Goal: Feedback & Contribution: Leave review/rating

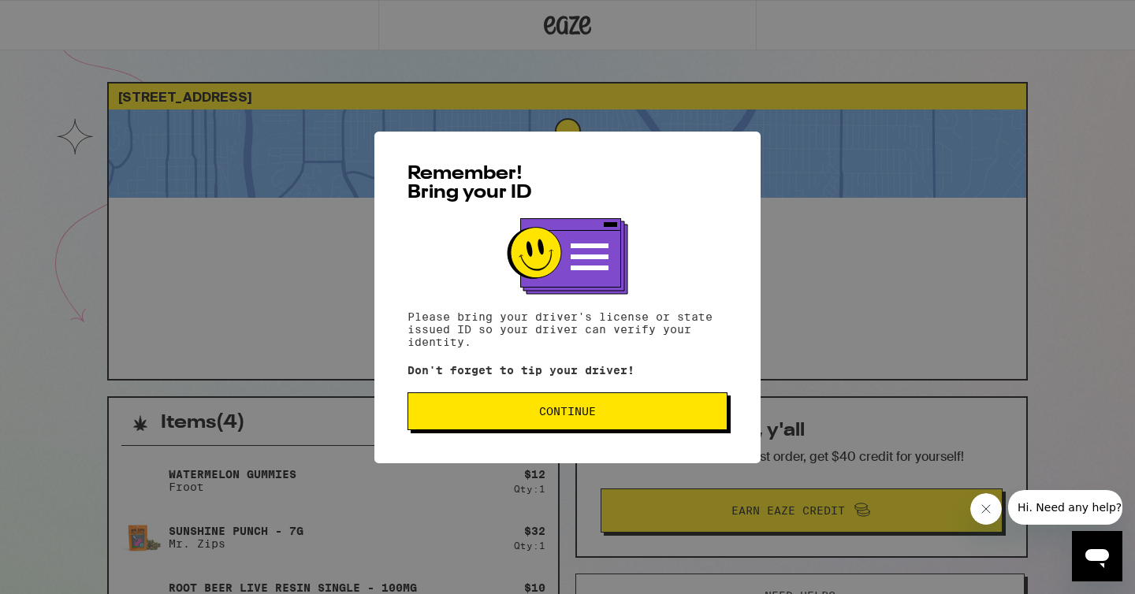
click at [560, 411] on span "Continue" at bounding box center [567, 411] width 57 height 11
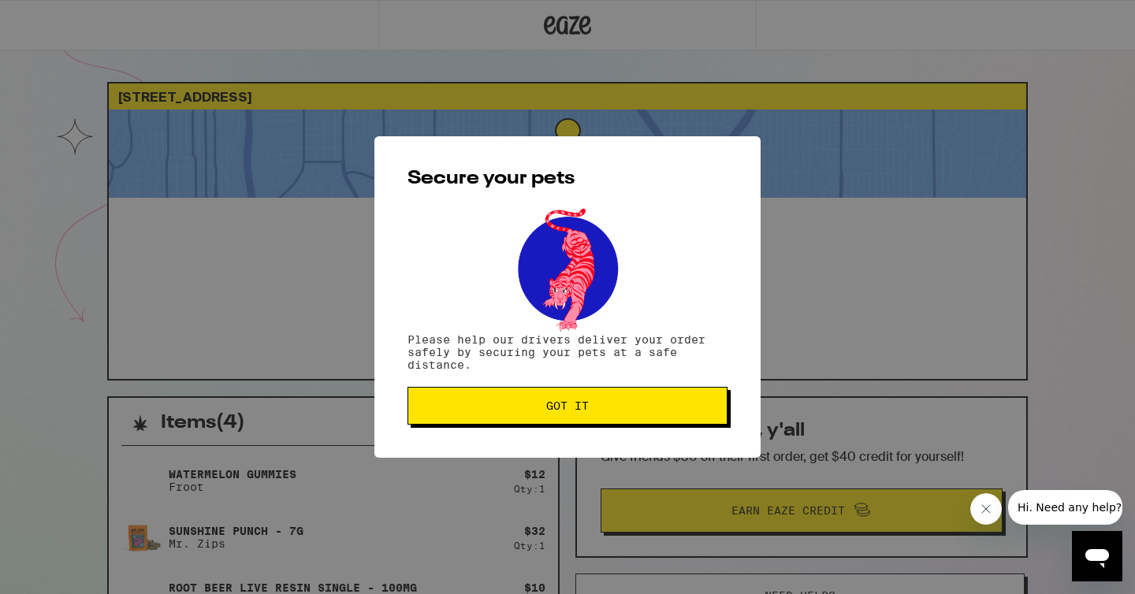
click at [560, 411] on span "Got it" at bounding box center [567, 405] width 43 height 11
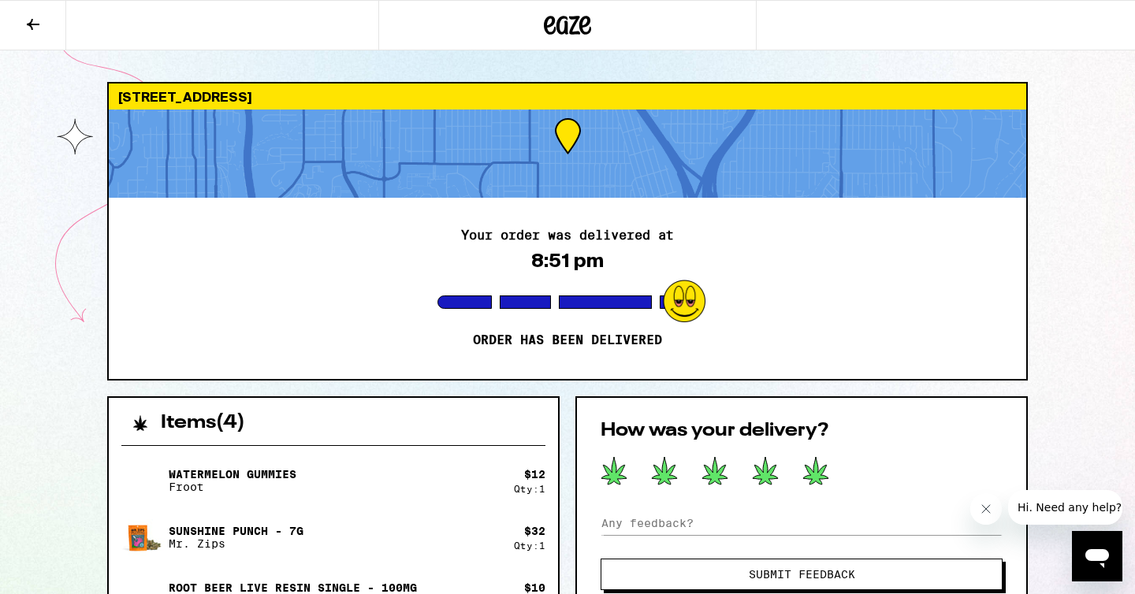
click at [817, 464] on icon at bounding box center [815, 471] width 25 height 28
click at [756, 564] on button "Submit Feedback" at bounding box center [802, 575] width 402 height 32
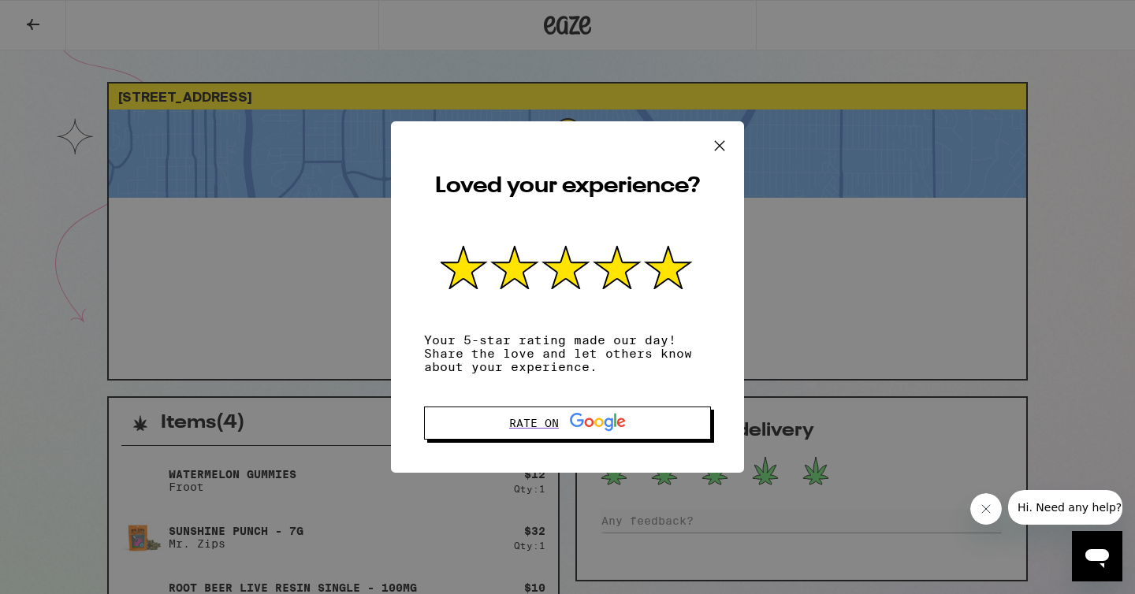
click at [717, 155] on button at bounding box center [719, 146] width 49 height 50
